Goal: Submit feedback/report problem

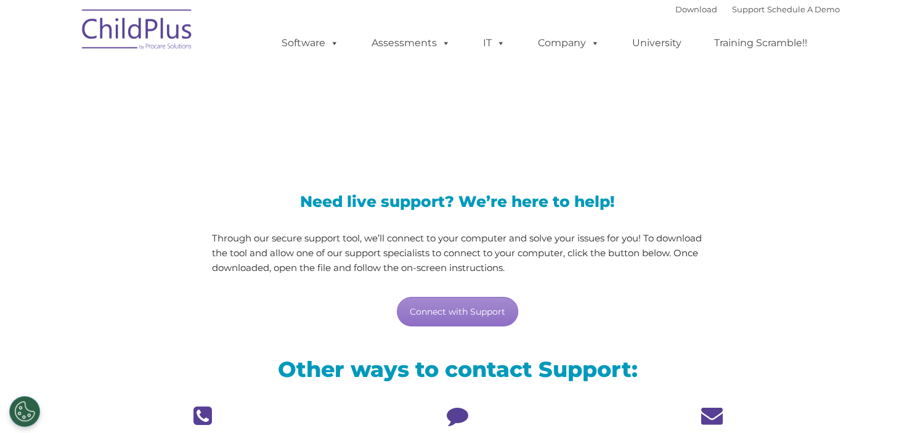
click at [152, 140] on div "LiveSupport with SplashTop" at bounding box center [458, 99] width 764 height 89
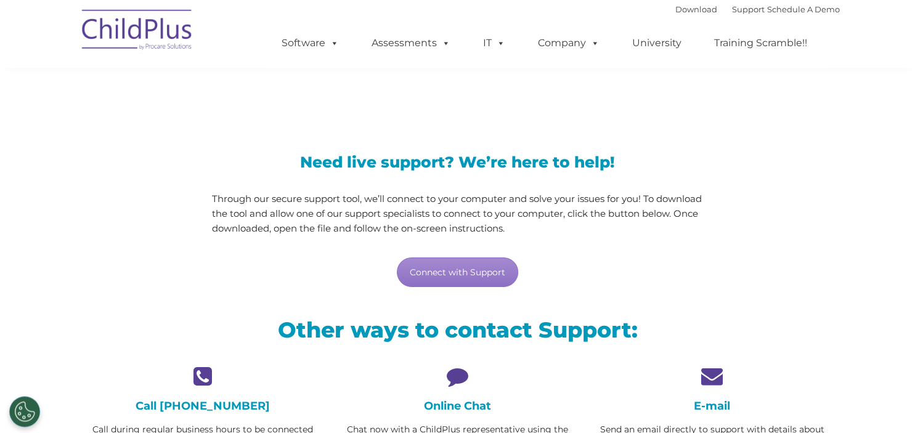
scroll to position [65, 0]
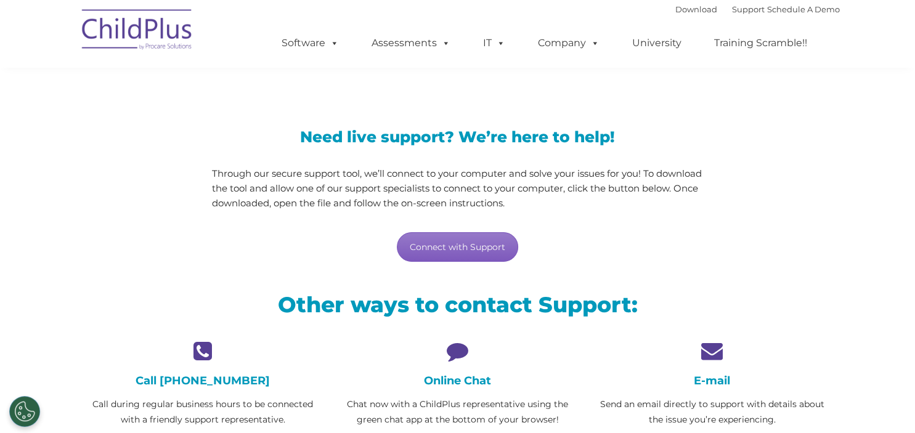
click at [422, 248] on link "Connect with Support" at bounding box center [457, 247] width 121 height 30
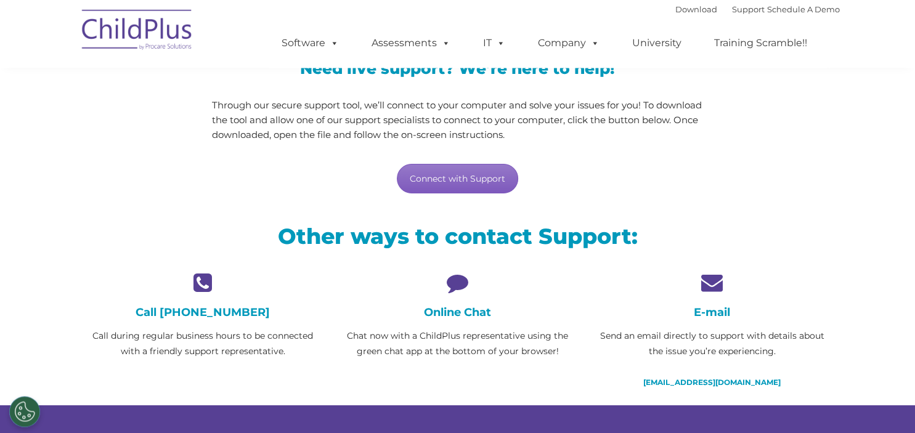
scroll to position [195, 0]
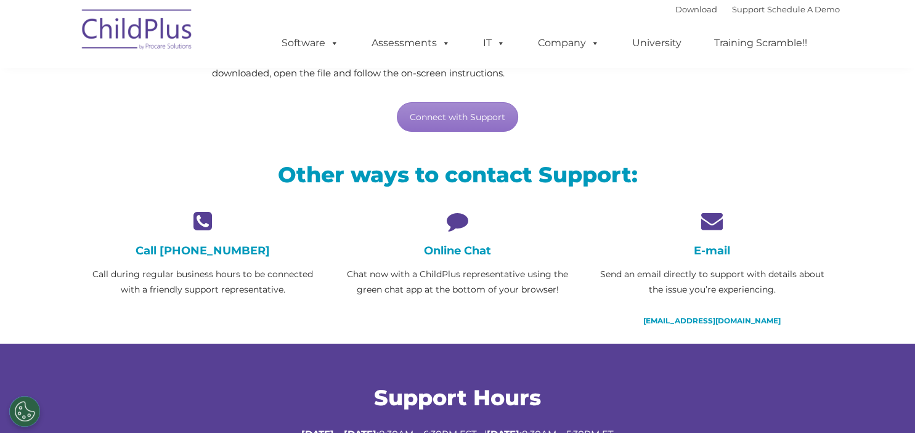
click at [462, 218] on icon at bounding box center [458, 221] width 236 height 22
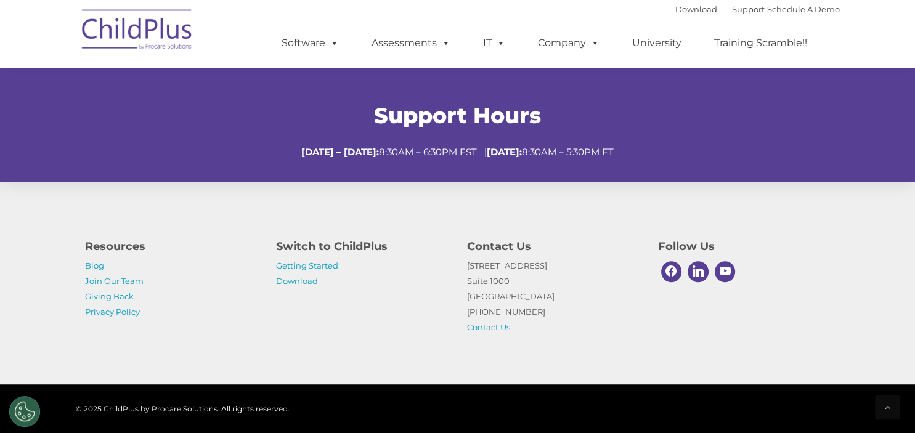
scroll to position [487, 0]
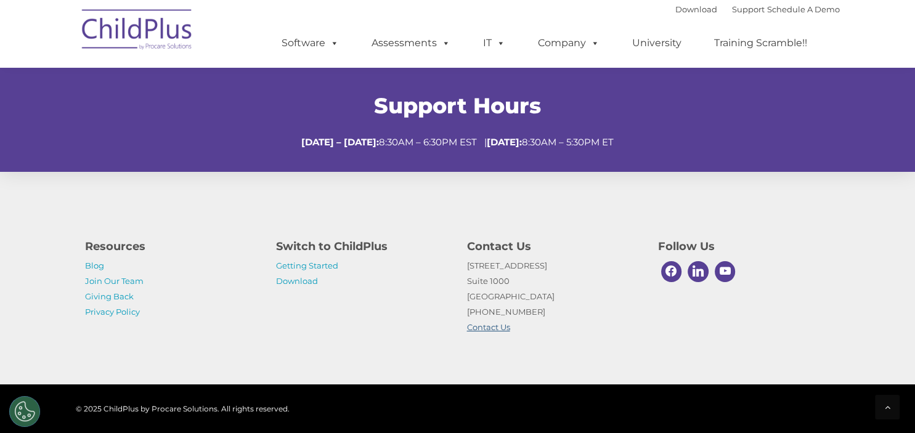
click at [494, 326] on link "Contact Us" at bounding box center [488, 327] width 43 height 10
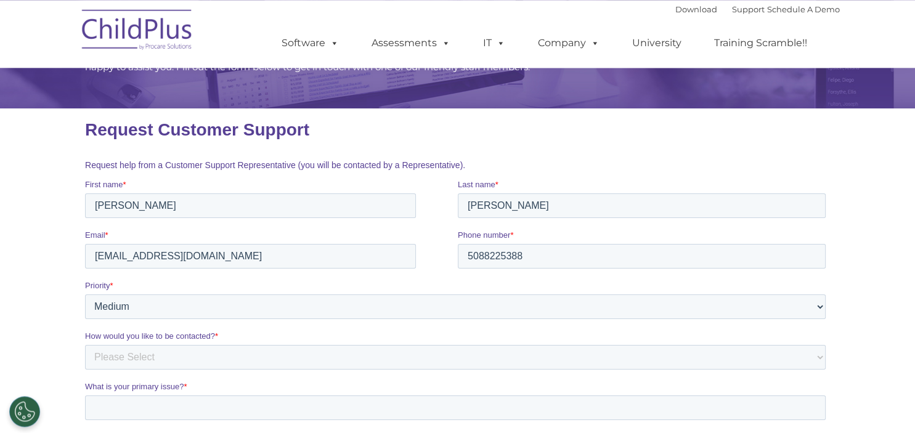
scroll to position [130, 0]
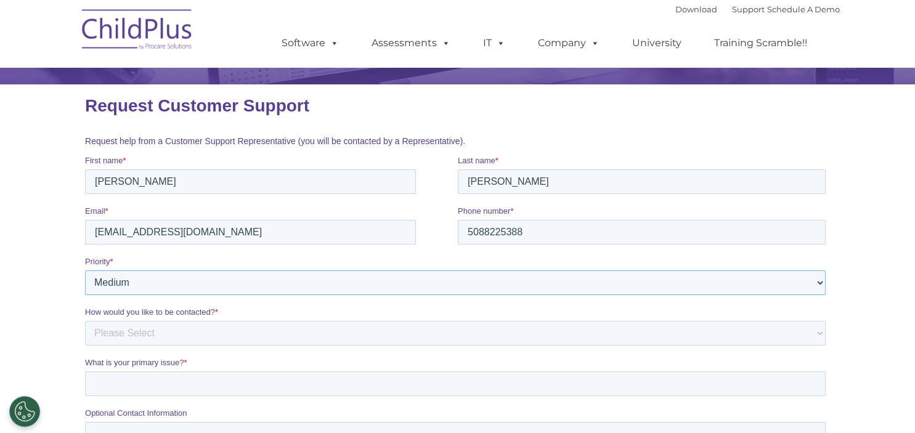
click at [84, 271] on select "Please Select Low Medium High" at bounding box center [454, 283] width 741 height 25
select select "HIGH"
click option "High" at bounding box center [84, 84] width 0 height 0
click at [84, 321] on select "Please Select Phone Email" at bounding box center [454, 333] width 741 height 25
select select "Phone"
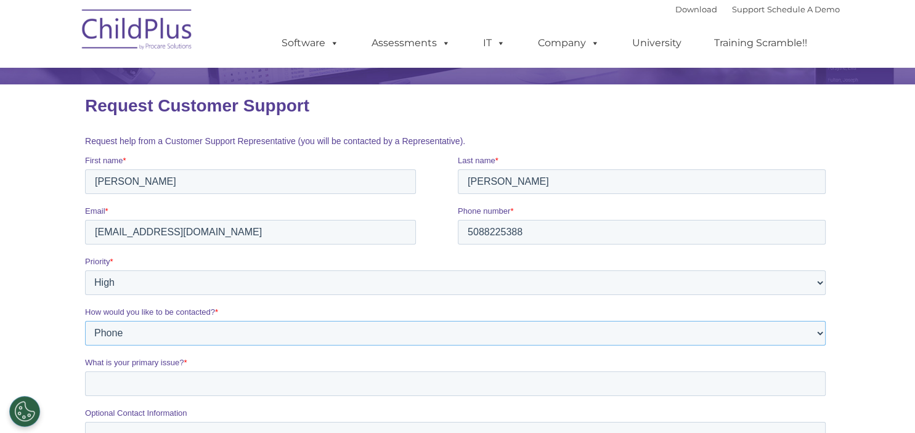
click option "Phone" at bounding box center [84, 84] width 0 height 0
drag, startPoint x: 198, startPoint y: 384, endPoint x: 190, endPoint y: 388, distance: 8.3
click at [198, 385] on input "What is your primary issue? *" at bounding box center [454, 384] width 741 height 25
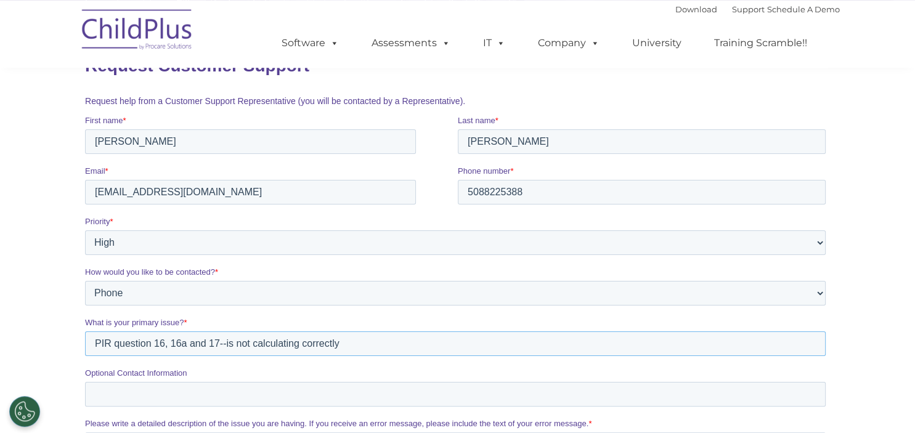
scroll to position [195, 0]
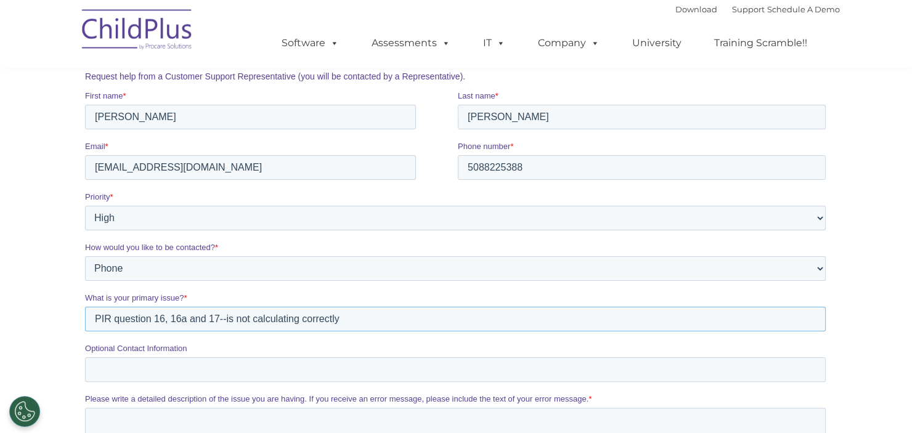
type input "PIR question 16, 16a and 17--is not calculating correctly"
click at [256, 418] on textarea "Please write a detailed description of the issue you are having. If you receive…" at bounding box center [454, 428] width 741 height 41
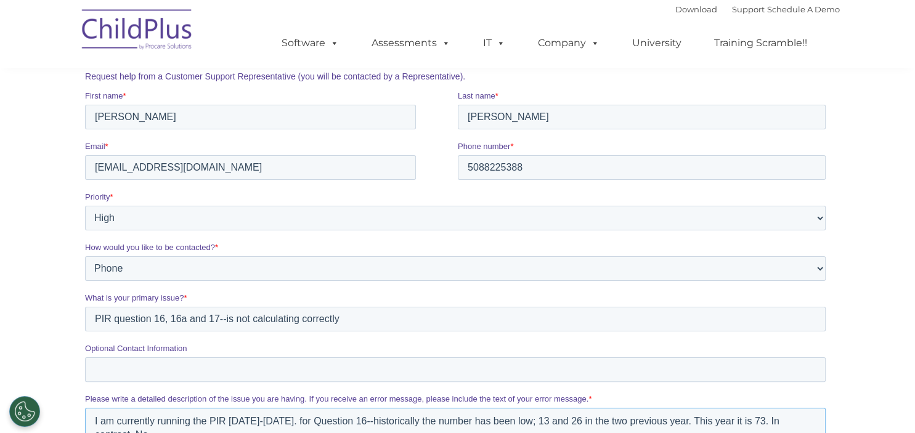
scroll to position [203, 0]
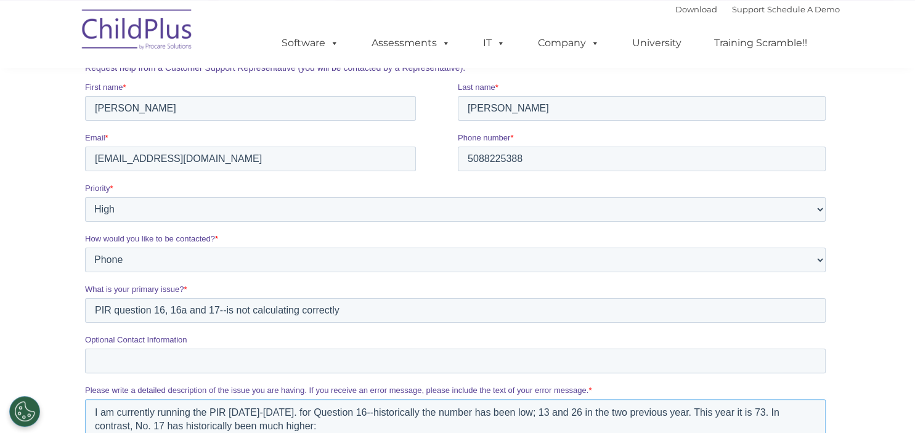
click at [334, 412] on textarea "I am currently running the PIR [DATE]-[DATE]. for Question 16--historically the…" at bounding box center [454, 419] width 741 height 41
type textarea "I am currently running the PIR [DATE]-[DATE]. for Question A 16--historically t…"
click at [155, 315] on input "PIR question 16, 16a and 17--is not calculating correctly" at bounding box center [454, 310] width 741 height 25
click at [178, 312] on input "PIR question A16, 16a and 17--is not calculating correctly" at bounding box center [454, 310] width 741 height 25
click at [222, 312] on input "PIR question A16, A16a and 17--is not calculating correctly" at bounding box center [454, 310] width 741 height 25
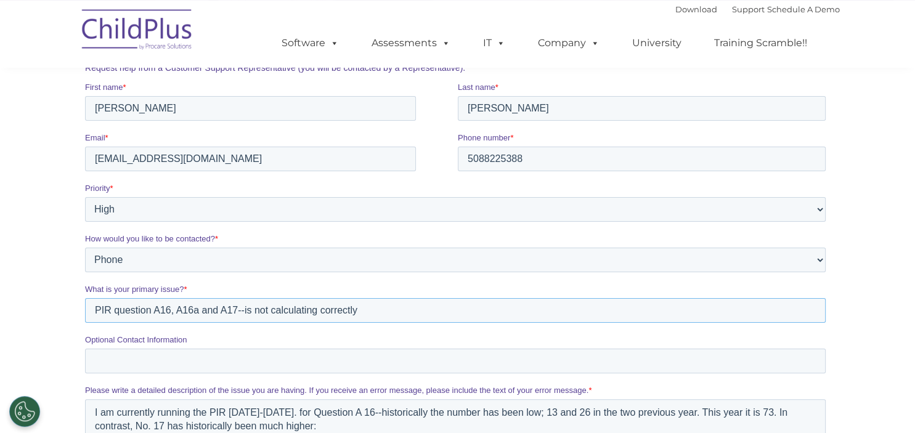
type input "PIR question A16, A16a and A17--is not calculating correctly"
click at [293, 425] on textarea "I am currently running the PIR [DATE]-[DATE]. for Question A 16--historically t…" at bounding box center [454, 419] width 741 height 41
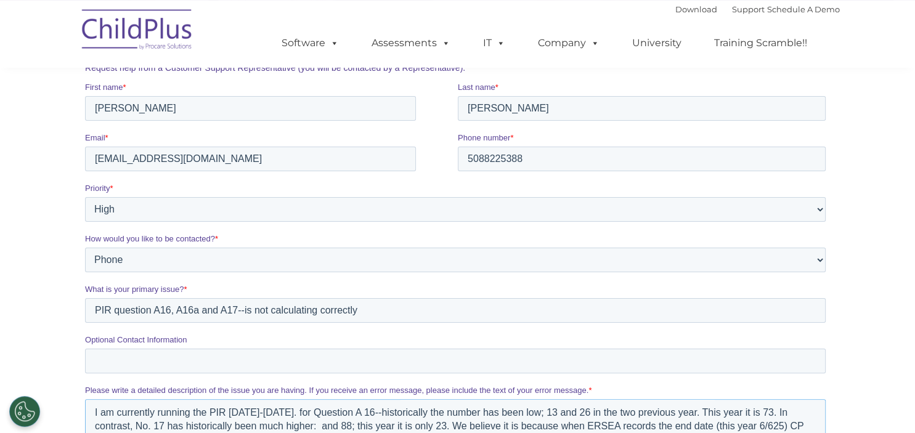
scroll to position [210, 0]
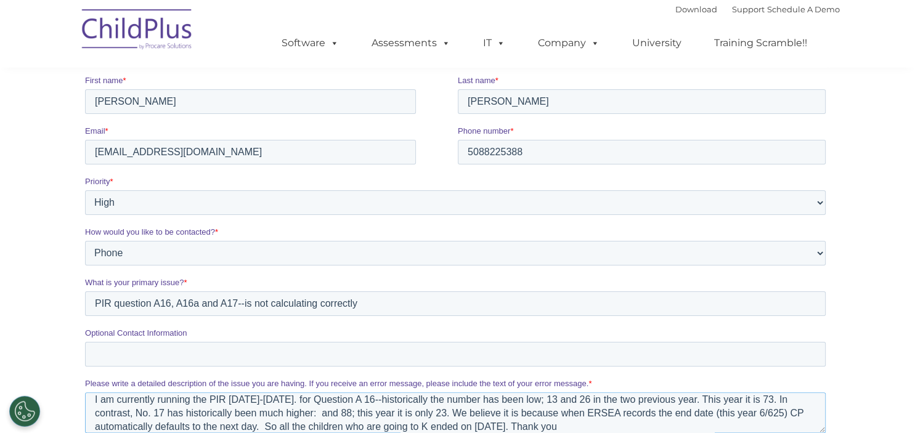
click at [735, 417] on textarea "I am currently running the PIR [DATE]-[DATE]. for Question A 16--historically t…" at bounding box center [454, 412] width 741 height 41
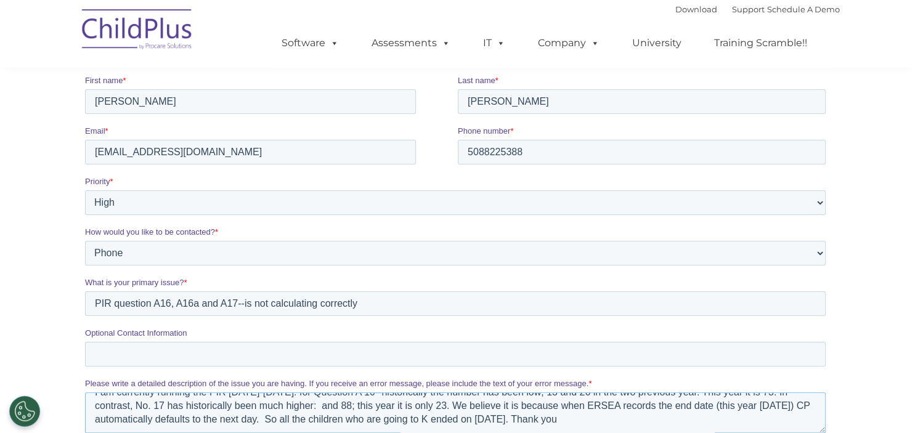
type textarea "I am currently running the PIR [DATE]-[DATE]. for Question A 16--historically t…"
click at [528, 154] on input "5088225388" at bounding box center [641, 151] width 368 height 25
type input "5088225388x107"
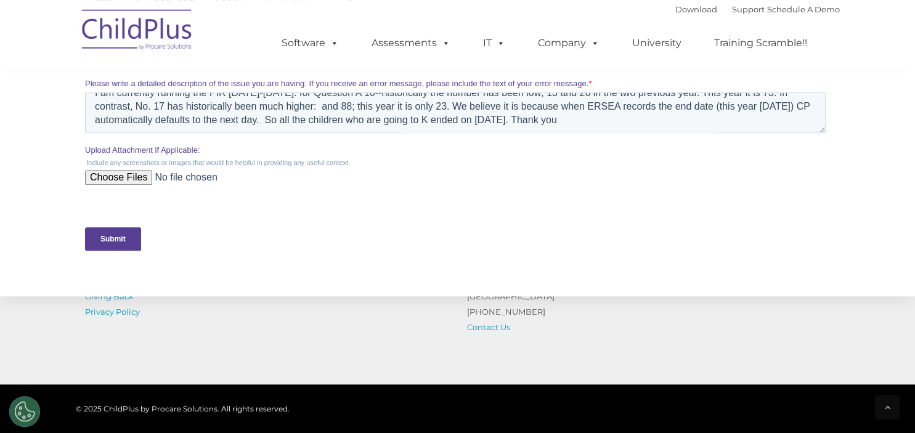
scroll to position [536, 0]
